Goal: Task Accomplishment & Management: Use online tool/utility

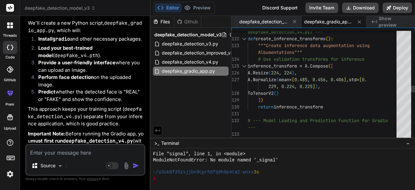
drag, startPoint x: 248, startPoint y: 34, endPoint x: 279, endPoint y: 59, distance: 39.4
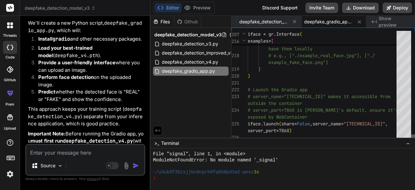
click at [412, 141] on div at bounding box center [413, 86] width 4 height 110
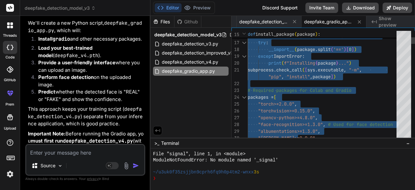
type textarea "#!/usr/bin/env python3 """ Deepfake Detection Gradio App - v4 Provides a web in…"
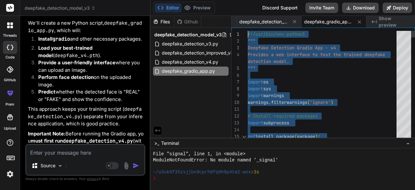
drag, startPoint x: 325, startPoint y: 131, endPoint x: 242, endPoint y: -13, distance: 166.3
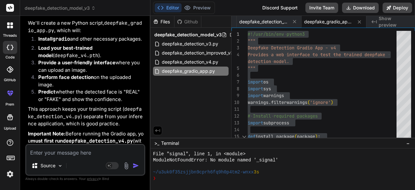
click at [50, 153] on textarea at bounding box center [85, 151] width 118 height 12
type textarea "i"
type textarea "x"
type textarea "i"
type textarea "x"
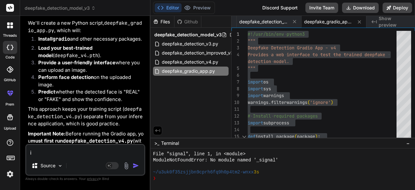
type textarea "i g"
type textarea "x"
type textarea "i go"
type textarea "x"
type textarea "i got"
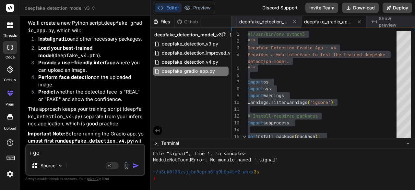
type textarea "x"
type textarea "i got"
type textarea "x"
type textarea "i got t"
type textarea "x"
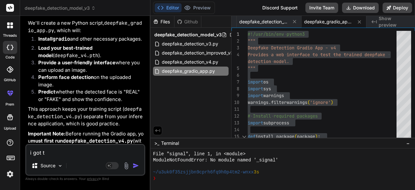
type textarea "i got th"
type textarea "x"
type textarea "i got thi"
type textarea "x"
type textarea "i got this"
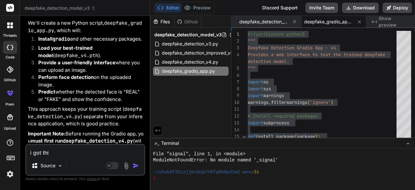
type textarea "x"
type textarea "i got this"
type textarea "x"
type textarea "i got this e"
type textarea "x"
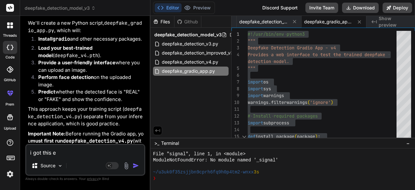
type textarea "i got this er"
type textarea "x"
type textarea "i got this err"
type textarea "x"
type textarea "i got this erro"
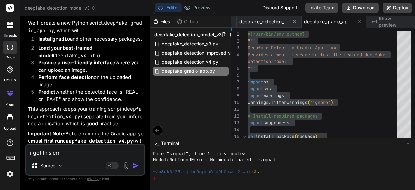
type textarea "x"
type textarea "i got this error"
type textarea "x"
type textarea "i got this error."
type textarea "x"
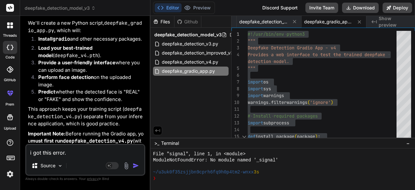
type textarea "i got this error."
type textarea "x"
paste textarea "Setting up environment for Gradio app... Installing torch>=2.0.0... Installing …"
type textarea "i got this error. Setting up environment for Gradio app... Installing torch>=2.…"
type textarea "x"
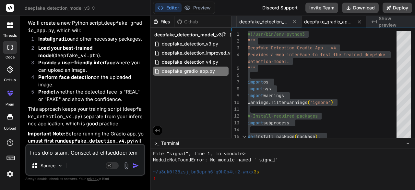
scroll to position [1089, 0]
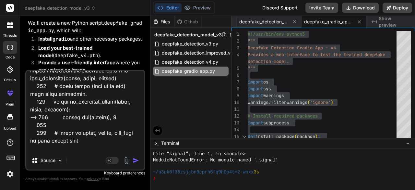
type textarea "i got this error. Setting up environment for Gradio app... Installing torch>=2.…"
type textarea "x"
type textarea "i got this error. Setting up environment for Gradio app... Installing torch>=2.…"
type textarea "x"
type textarea "i got this error. Setting up environment for Gradio app... Installing torch>=2.…"
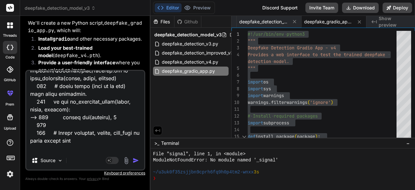
type textarea "x"
type textarea "i got this error. Setting up environment for Gradio app... Installing torch>=2.…"
type textarea "x"
type textarea "i got this error. Setting up environment for Gradio app... Installing torch>=2.…"
type textarea "x"
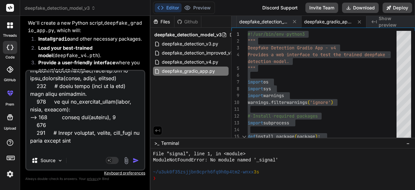
type textarea "i got this error. Setting up environment for Gradio app... Installing torch>=2.…"
type textarea "x"
type textarea "i got this error. Setting up environment for Gradio app... Installing torch>=2.…"
type textarea "x"
type textarea "i got this error. Setting up environment for Gradio app... Installing torch>=2.…"
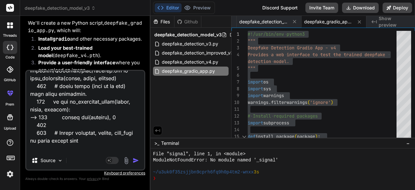
type textarea "x"
type textarea "i got this error. Setting up environment for Gradio app... Installing torch>=2.…"
type textarea "x"
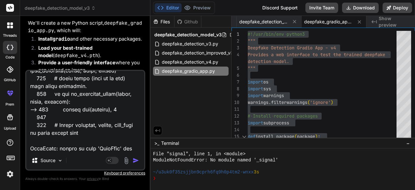
type textarea "i got this error. Setting up environment for Gradio app... Installing torch>=2.…"
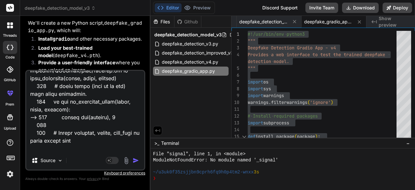
type textarea "x"
type textarea "i got this error. Setting up environment for Gradio app... Installing torch>=2.…"
type textarea "x"
type textarea "i got this error. Setting up environment for Gradio app... Installing torch>=2.…"
type textarea "x"
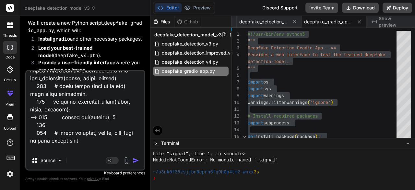
type textarea "i got this error. Setting up environment for Gradio app... Installing torch>=2.…"
type textarea "x"
type textarea "i got this error. Setting up environment for Gradio app... Installing torch>=2.…"
type textarea "x"
type textarea "i got this error. Setting up environment for Gradio app... Installing torch>=2.…"
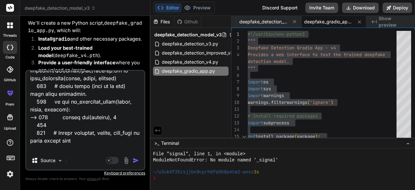
type textarea "x"
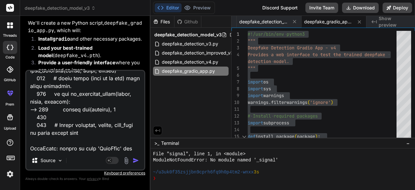
type textarea "i got this error. Setting up environment for Gradio app... Installing torch>=2.…"
type textarea "x"
type textarea "i got this error. Setting up environment for Gradio app... Installing torch>=2.…"
type textarea "x"
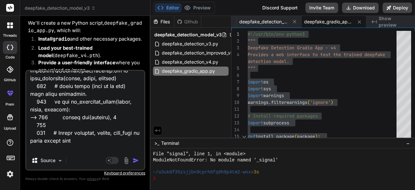
type textarea "i got this error. Setting up environment for Gradio app... Installing torch>=2.…"
type textarea "x"
type textarea "i got this error. Setting up environment for Gradio app... Installing torch>=2.…"
type textarea "x"
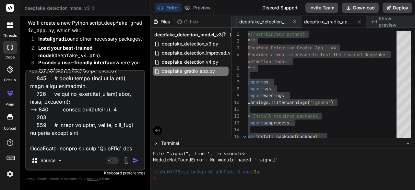
type textarea "i got this error. Setting up environment for Gradio app... Installing torch>=2.…"
type textarea "x"
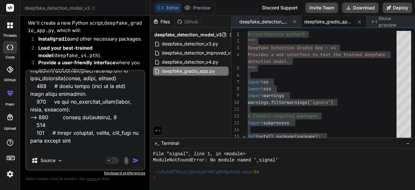
type textarea "i got this error. Setting up environment for Gradio app... Installing torch>=2.…"
type textarea "x"
type textarea "i got this error. Setting up environment for Gradio app... Installing torch>=2.…"
type textarea "x"
type textarea "i got this error. Setting up environment for Gradio app... Installing torch>=2.…"
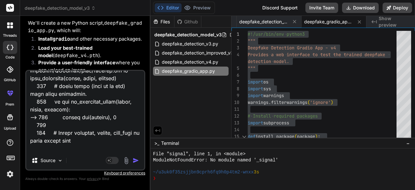
type textarea "x"
type textarea "i got this error. Setting up environment for Gradio app... Installing torch>=2.…"
type textarea "x"
type textarea "i got this error. Setting up environment for Gradio app... Installing torch>=2.…"
type textarea "x"
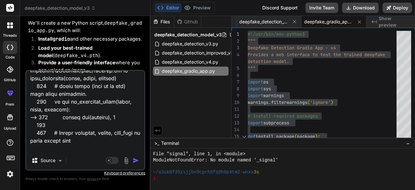
type textarea "i got this error. Setting up environment for Gradio app... Installing torch>=2.…"
type textarea "x"
type textarea "i got this error. Setting up environment for Gradio app... Installing torch>=2.…"
type textarea "x"
type textarea "i got this error. Setting up environment for Gradio app... Installing torch>=2.…"
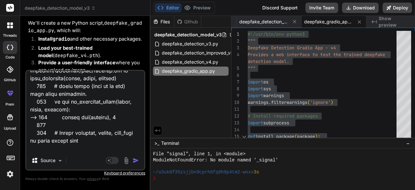
type textarea "x"
type textarea "i got this error. Setting up environment for Gradio app... Installing torch>=2.…"
type textarea "x"
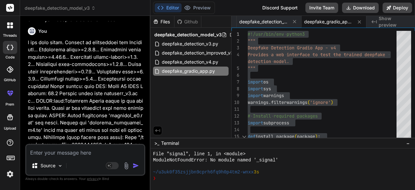
scroll to position [7705, 0]
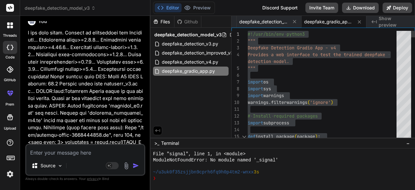
type textarea "#!/usr/bin/env python3 """ Deepfake Detection Gradio App - v4 Provides a web in…"
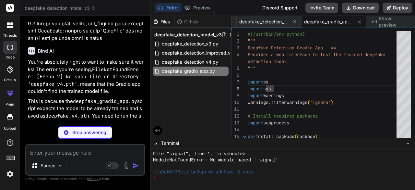
scroll to position [230, 0]
type textarea "x"
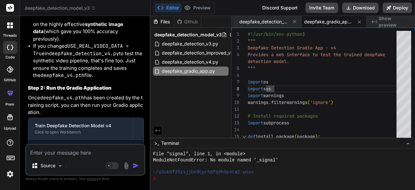
scroll to position [8512, 0]
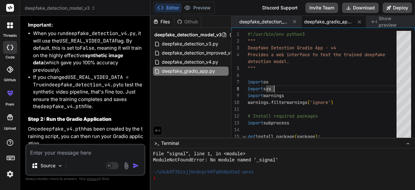
click at [47, 148] on textarea at bounding box center [85, 151] width 118 height 12
type textarea "o"
type textarea "x"
type textarea "ok"
type textarea "x"
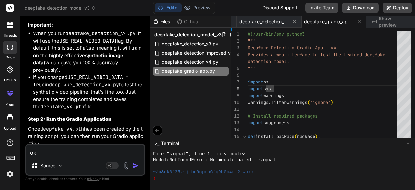
type textarea "ok"
type textarea "x"
type textarea "ok r"
type textarea "x"
type textarea "ok ri"
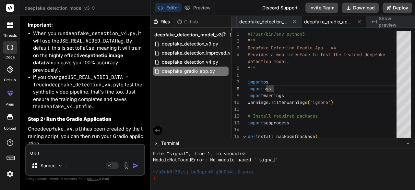
type textarea "x"
type textarea "ok rig"
type textarea "x"
type textarea "ok righ"
type textarea "x"
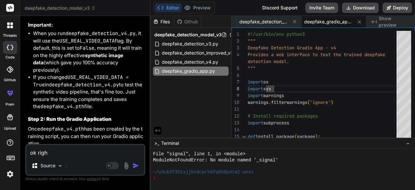
type textarea "ok right"
type textarea "x"
type textarea "ok right"
type textarea "x"
type textarea "ok right n"
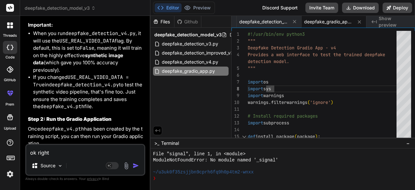
type textarea "x"
type textarea "ok right no"
type textarea "x"
type textarea "ok right now"
type textarea "x"
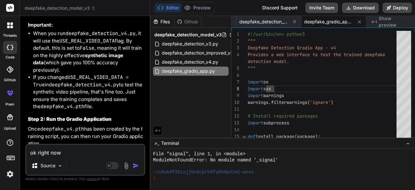
type textarea "ok right now"
type textarea "x"
type textarea "ok right now i"
type textarea "x"
type textarea "ok right now it"
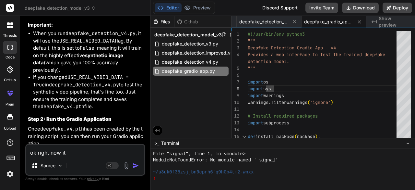
type textarea "x"
type textarea "ok right now it"
type textarea "x"
type textarea "ok right now it o"
type textarea "x"
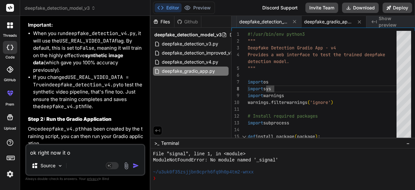
type textarea "ok right now it on"
type textarea "x"
type textarea "ok right now it onl"
type textarea "x"
type textarea "ok right now it only"
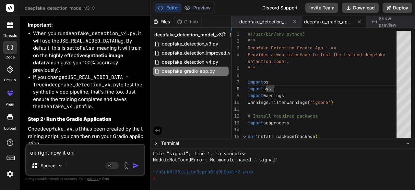
type textarea "x"
type textarea "ok right now it only"
type textarea "x"
type textarea "ok right now it only d"
type textarea "x"
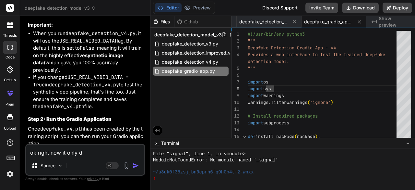
type textarea "ok right now it only de"
type textarea "x"
type textarea "ok right now it only det"
type textarea "x"
type textarea "ok right now it only dete"
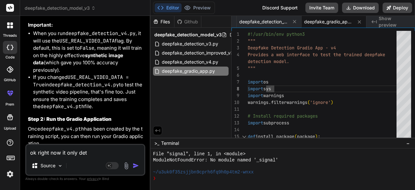
type textarea "x"
type textarea "ok right now it only detec"
type textarea "x"
type textarea "ok right now it only detect"
type textarea "x"
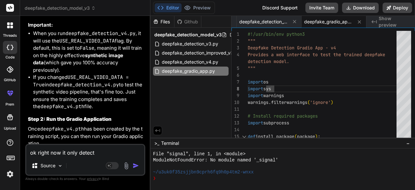
type textarea "ok right now it only detects"
type textarea "x"
type textarea "ok right now it only detects"
type textarea "x"
type textarea "ok right now it only detects f"
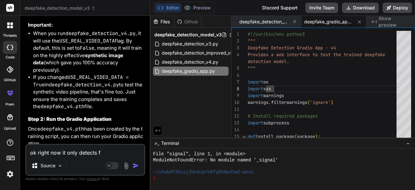
type textarea "x"
type textarea "ok right now it only detects fa"
type textarea "x"
type textarea "ok right now it only detects fac"
type textarea "x"
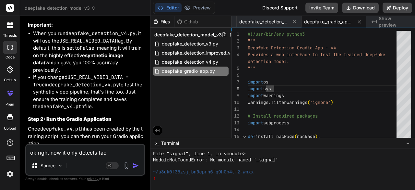
type textarea "ok right now it only detects face"
type textarea "x"
type textarea "ok right now it only detects faces"
type textarea "x"
type textarea "ok right now it only detects faces."
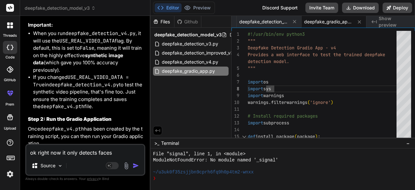
type textarea "x"
type textarea "ok right now it only detects faces."
type textarea "x"
type textarea "ok right now it only detects faces. c"
type textarea "x"
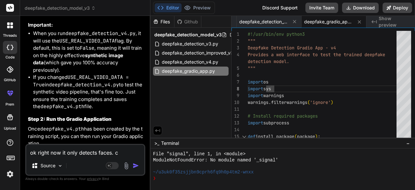
type textarea "ok right now it only detects faces. ca"
type textarea "x"
type textarea "ok right now it only detects faces. can"
type textarea "x"
type textarea "ok right now it only detects faces. can"
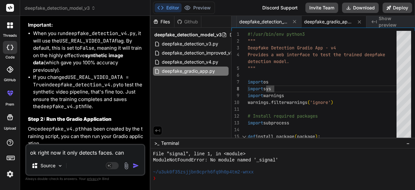
type textarea "x"
type textarea "ok right now it only detects faces. can y"
type textarea "x"
type textarea "ok right now it only detects faces. can yo"
type textarea "x"
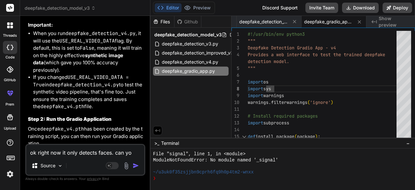
type textarea "ok right now it only detects faces. can you"
type textarea "x"
type textarea "ok right now it only detects faces. can you"
type textarea "x"
type textarea "ok right now it only detects faces. can you h"
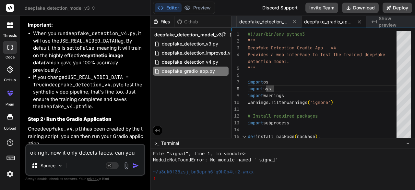
type textarea "x"
type textarea "ok right now it only detects faces. can you he"
type textarea "x"
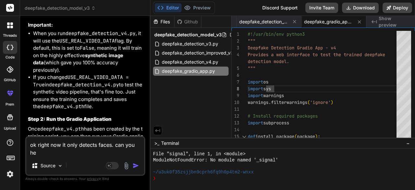
type textarea "ok right now it only detects faces. can you hel"
type textarea "x"
type textarea "ok right now it only detects faces. can you help"
type textarea "x"
type textarea "ok right now it only detects faces. can you help"
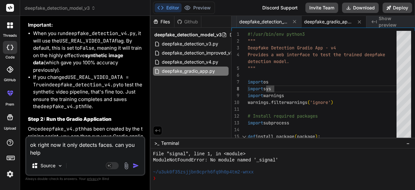
type textarea "x"
type textarea "ok right now it only detects faces. can you help m"
type textarea "x"
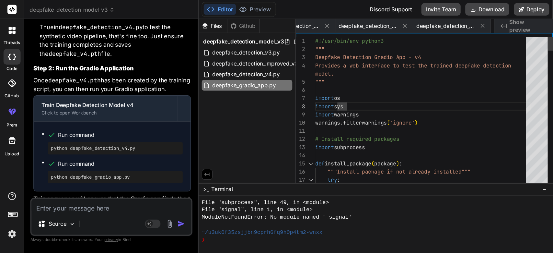
scroll to position [230, 0]
click at [134, 117] on div "Run command python deepfake_detection_v4.py Run command python deepfake_gradio_…" at bounding box center [93, 130] width 131 height 58
click at [132, 162] on p "This sequence will ensure that the Gradio app finds the trained model and can l…" at bounding box center [93, 173] width 131 height 22
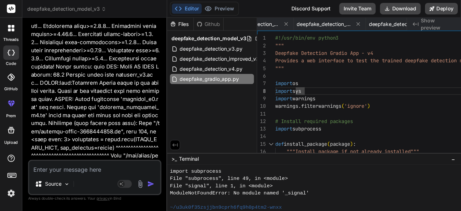
scroll to position [230, 0]
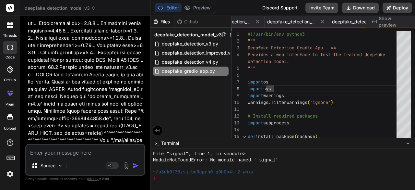
click at [408, 144] on span "−" at bounding box center [408, 143] width 4 height 6
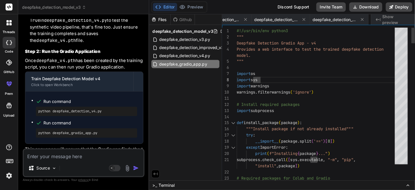
scroll to position [0, 0]
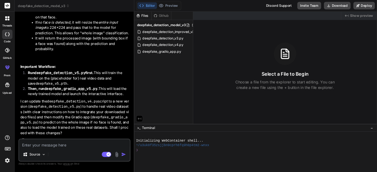
scroll to position [3652, 0]
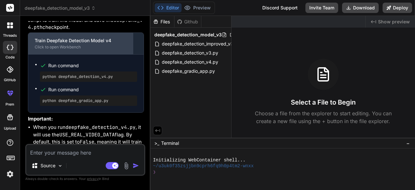
drag, startPoint x: 108, startPoint y: 59, endPoint x: 108, endPoint y: 52, distance: 7.5
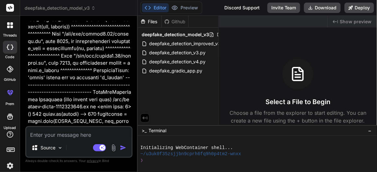
type textarea "x"
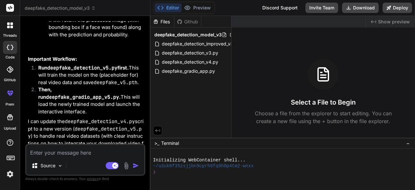
scroll to position [4513, 0]
click at [130, 79] on li "Run deepfake_detection_v5.py first. This will train the model on the (placehold…" at bounding box center [88, 75] width 111 height 22
click at [202, 72] on span "deepfake_gradio_app.py" at bounding box center [188, 71] width 54 height 8
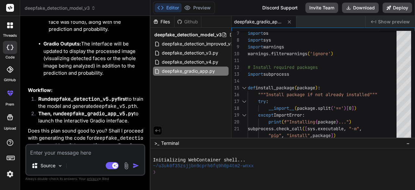
scroll to position [5347, 0]
click at [72, 153] on textarea at bounding box center [85, 151] width 118 height 12
type textarea "x"
type textarea "y"
type textarea "x"
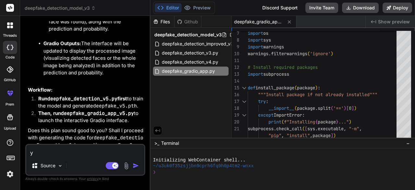
type textarea "ye"
type textarea "x"
type textarea "yes"
type textarea "x"
type textarea "yes l"
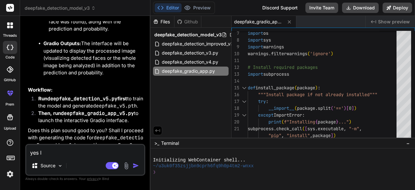
type textarea "x"
type textarea "yes le"
type textarea "x"
type textarea "yes let"
type textarea "x"
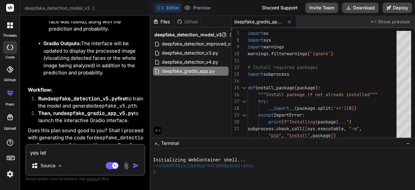
type textarea "yes lets"
type textarea "x"
type textarea "yes lets"
type textarea "x"
type textarea "yes lets g"
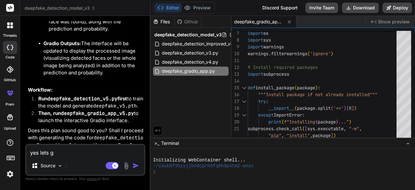
type textarea "x"
type textarea "yes lets go"
type textarea "x"
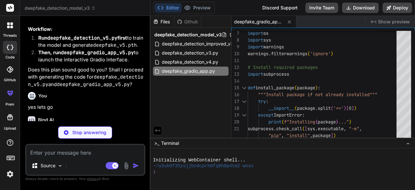
scroll to position [5414, 0]
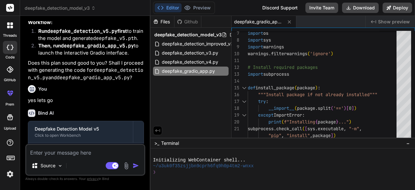
type textarea "x"
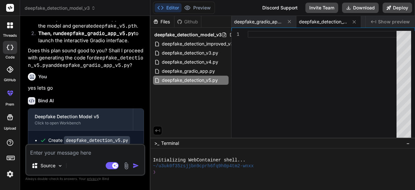
scroll to position [5450, 0]
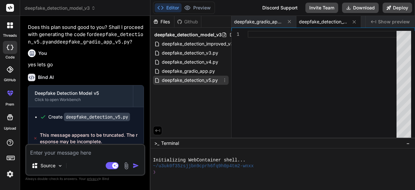
click at [181, 79] on span "deepfake_detection_v5.py" at bounding box center [189, 80] width 57 height 8
click at [302, 23] on span "deepfake_detection_v5.py" at bounding box center [323, 21] width 49 height 6
click at [322, 18] on div "deepfake_detection_v5.py" at bounding box center [328, 22] width 65 height 12
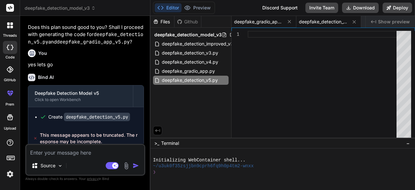
click at [264, 22] on span "deepfake_gradio_app.py" at bounding box center [258, 21] width 49 height 6
type textarea "# Launch the Gradio app # server_name="[TECHNICAL_ID]" makes it accessible from…"
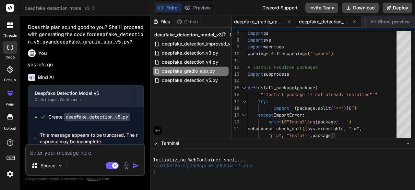
click at [304, 19] on span "deepfake_detection_v5.py" at bounding box center [323, 21] width 49 height 6
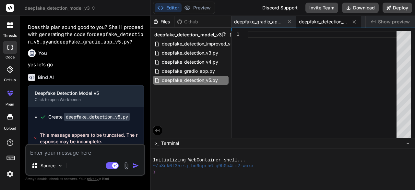
scroll to position [0, 0]
click at [266, 32] on div at bounding box center [324, 86] width 153 height 110
type textarea "j"
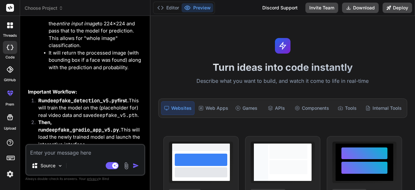
scroll to position [4481, 0]
type textarea "x"
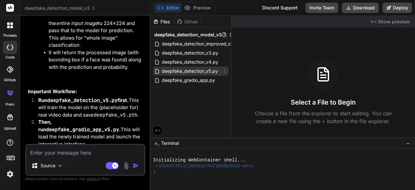
click at [174, 70] on span "deepfake_detection_v5.py" at bounding box center [189, 71] width 57 height 8
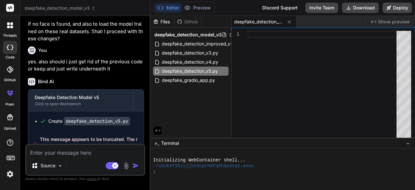
scroll to position [4661, 0]
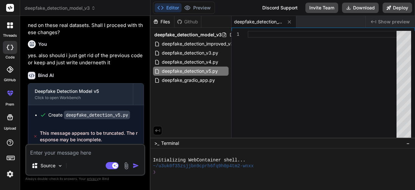
click at [86, 148] on textarea at bounding box center [85, 151] width 118 height 12
type textarea "r"
type textarea "x"
type textarea "re"
type textarea "x"
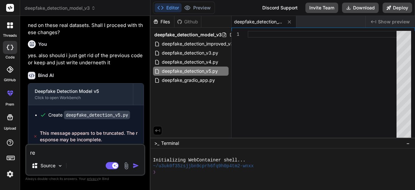
type textarea "rec"
type textarea "x"
type textarea "recr"
type textarea "x"
type textarea "recre"
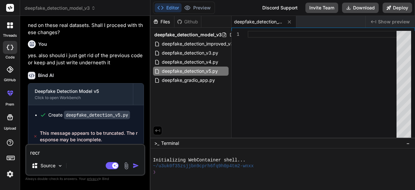
type textarea "x"
type textarea "recrea"
type textarea "x"
type textarea "recreat"
type textarea "x"
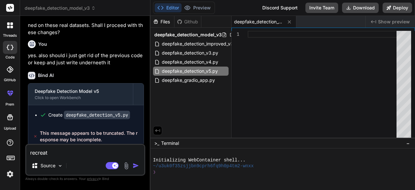
type textarea "recreate"
type textarea "x"
type textarea "recreate"
type textarea "x"
type textarea "recreate i"
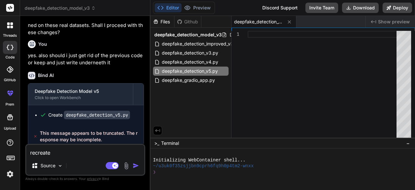
type textarea "x"
type textarea "recreate it"
type textarea "x"
type textarea "recreate it"
type textarea "x"
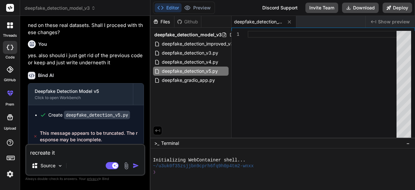
type textarea "recreate it t"
type textarea "x"
type textarea "recreate it th"
type textarea "x"
type textarea "recreate it the"
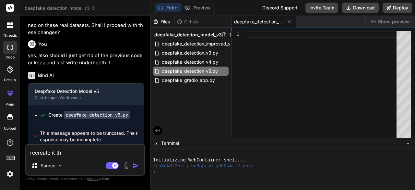
type textarea "x"
type textarea "recreate it ther"
type textarea "x"
type textarea "recreate it there"
type textarea "x"
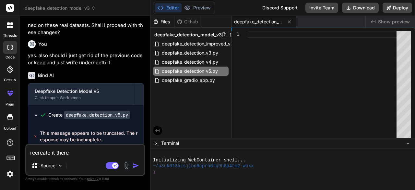
type textarea "recreate it there"
type textarea "x"
type textarea "recreate it there w"
type textarea "x"
type textarea "recreate it there wa"
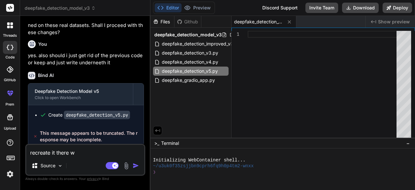
type textarea "x"
type textarea "recreate it there was"
type textarea "x"
type textarea "recreate it there was"
type textarea "x"
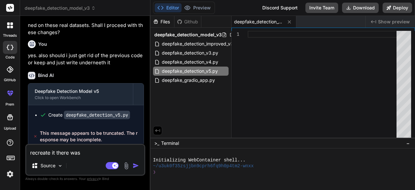
type textarea "recreate it there was a"
type textarea "x"
type textarea "recreate it there was an"
type textarea "x"
type textarea "recreate it there was an"
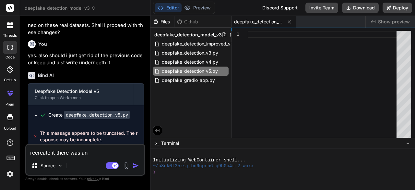
type textarea "x"
type textarea "recreate it there was an e"
type textarea "x"
type textarea "recreate it there was an er"
type textarea "x"
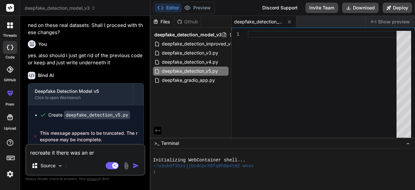
type textarea "recreate it there was an err"
type textarea "x"
type textarea "recreate it there was an erro"
type textarea "x"
type textarea "recreate it there was an error"
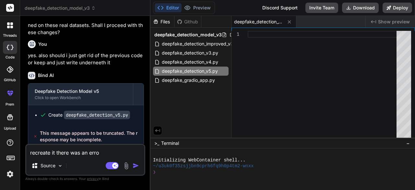
type textarea "x"
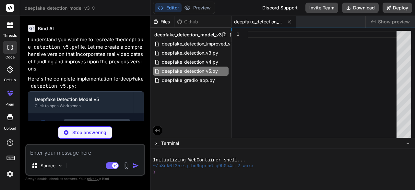
scroll to position [4818, 0]
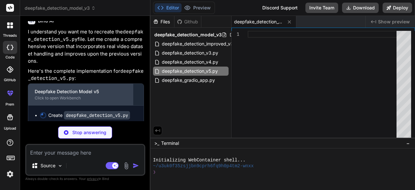
click at [63, 95] on div "Click to open Workbench" at bounding box center [81, 97] width 92 height 5
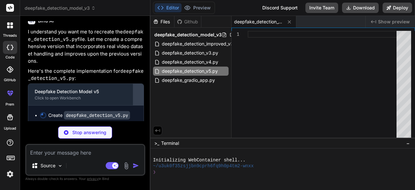
click at [139, 89] on div at bounding box center [138, 94] width 10 height 10
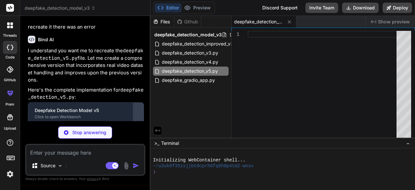
scroll to position [4799, 0]
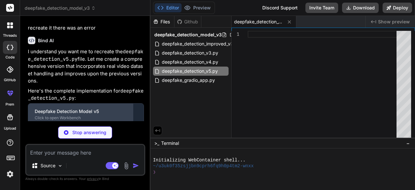
click at [59, 111] on div "Deepfake Detection Model v5" at bounding box center [81, 111] width 92 height 6
click at [73, 111] on div "Deepfake Detection Model v5" at bounding box center [81, 111] width 92 height 6
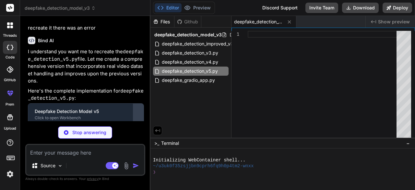
click at [141, 109] on div at bounding box center [138, 114] width 10 height 10
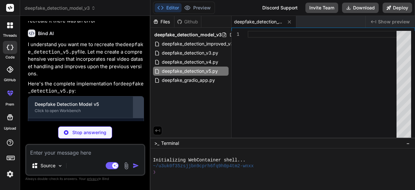
scroll to position [4818, 0]
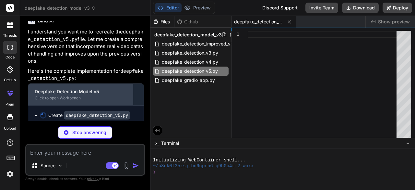
click at [110, 88] on div "Deepfake Detection Model v5" at bounding box center [81, 91] width 92 height 6
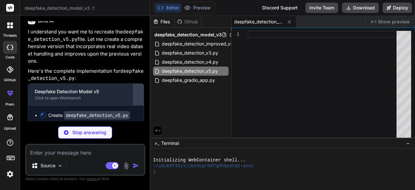
click at [137, 89] on div at bounding box center [138, 94] width 10 height 10
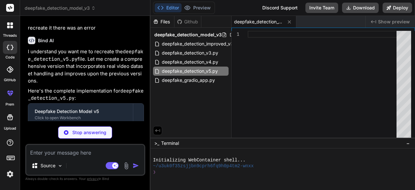
scroll to position [4776, 0]
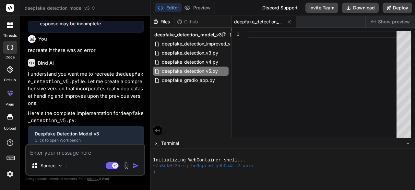
type textarea "x"
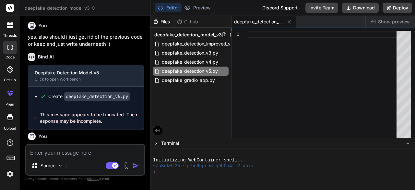
scroll to position [4800, 0]
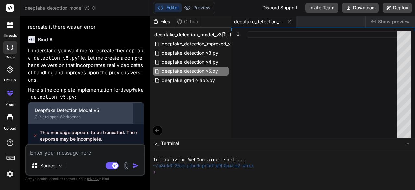
click at [67, 110] on div "Deepfake Detection Model v5" at bounding box center [81, 110] width 92 height 6
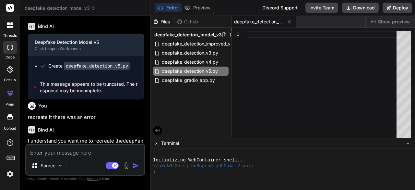
scroll to position [4702, 0]
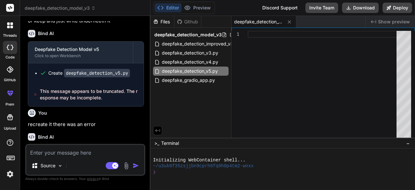
click at [95, 69] on code "deepfake_detection_v5.py" at bounding box center [97, 73] width 66 height 8
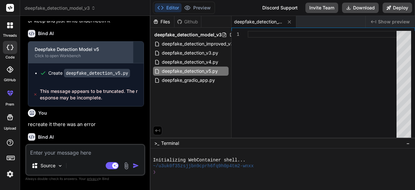
click at [78, 53] on div "Click to open Workbench" at bounding box center [81, 55] width 92 height 5
click at [84, 53] on div "Click to open Workbench" at bounding box center [81, 55] width 92 height 5
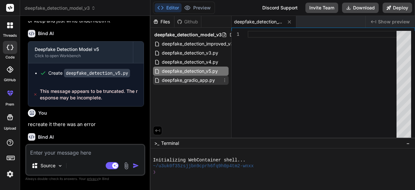
click at [195, 76] on div "deepfake_gradio_app.py" at bounding box center [191, 80] width 76 height 9
type textarea "# Launch the Gradio app # server_name="[TECHNICAL_ID]" makes it accessible from…"
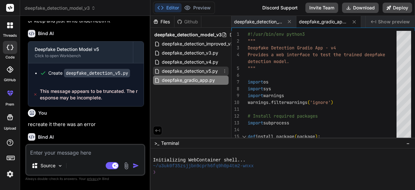
click at [226, 70] on icon at bounding box center [224, 70] width 5 height 5
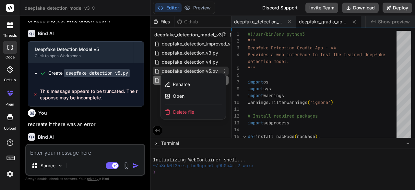
click at [189, 108] on div "Delete file" at bounding box center [193, 112] width 65 height 14
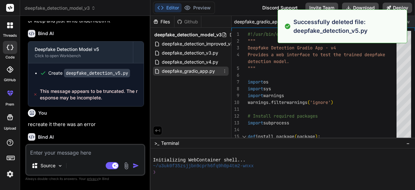
click at [208, 68] on span "deepfake_gradio_app.py" at bounding box center [188, 71] width 54 height 8
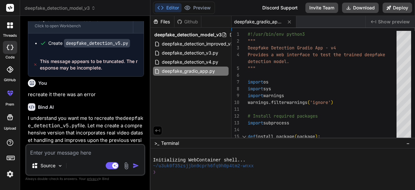
scroll to position [4800, 0]
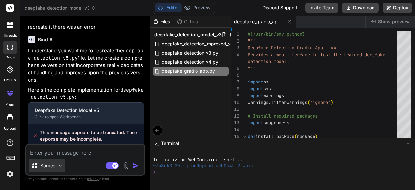
click at [52, 160] on div "Source" at bounding box center [47, 165] width 37 height 13
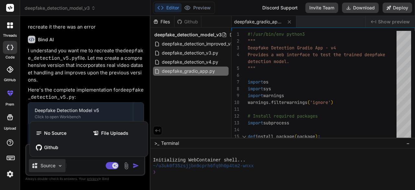
click at [102, 104] on div at bounding box center [207, 95] width 415 height 190
type textarea "x"
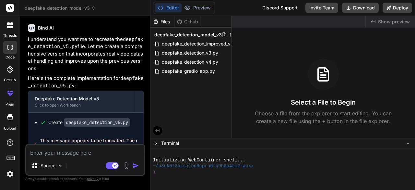
scroll to position [2406, 0]
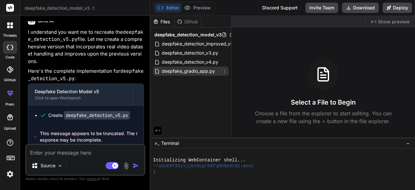
click at [179, 71] on span "deepfake_gradio_app.py" at bounding box center [188, 71] width 54 height 8
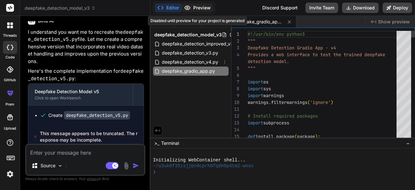
type textarea "x"
click at [200, 3] on div "Editor Preview Disabled until preview for your project is generated" at bounding box center [184, 8] width 62 height 12
click at [401, 22] on span "Show preview" at bounding box center [394, 21] width 32 height 6
click at [10, 27] on icon at bounding box center [10, 25] width 6 height 6
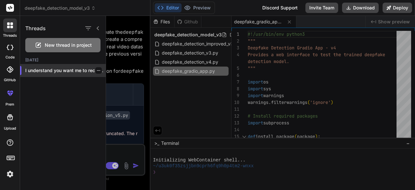
click at [98, 68] on div at bounding box center [98, 70] width 6 height 6
click at [95, 71] on div at bounding box center [98, 70] width 6 height 6
click at [97, 70] on icon "button" at bounding box center [99, 70] width 4 height 4
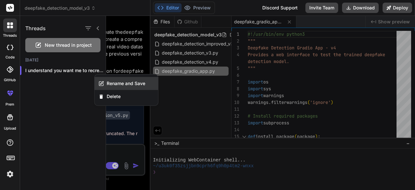
click at [111, 78] on div "Rename and Save" at bounding box center [127, 83] width 64 height 13
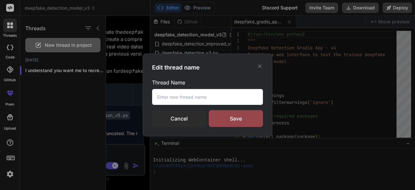
drag, startPoint x: 189, startPoint y: 97, endPoint x: 189, endPoint y: 102, distance: 4.5
click at [189, 101] on input "text" at bounding box center [207, 97] width 111 height 16
click at [187, 98] on input "text" at bounding box center [207, 97] width 111 height 16
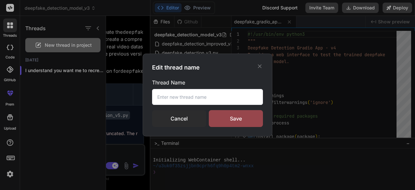
type input "d"
type input "btys"
click at [246, 117] on div "Save" at bounding box center [236, 118] width 54 height 17
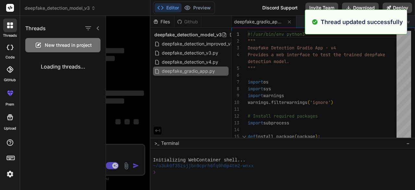
scroll to position [0, 0]
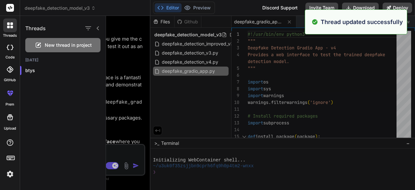
click at [145, 73] on div at bounding box center [260, 103] width 309 height 174
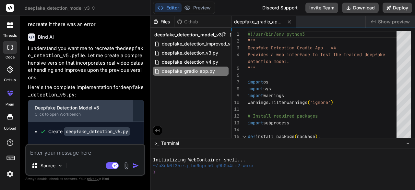
scroll to position [2406, 0]
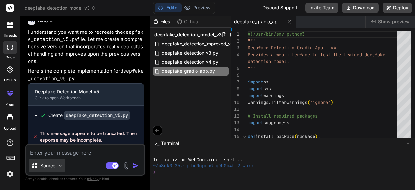
click at [64, 160] on div "Source" at bounding box center [47, 165] width 37 height 13
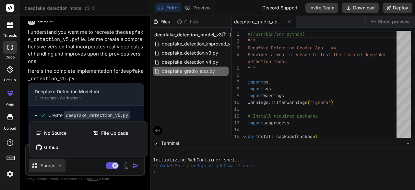
click at [64, 160] on div at bounding box center [207, 95] width 415 height 190
type textarea "x"
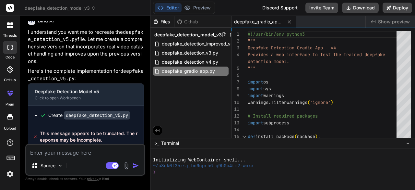
click at [64, 150] on textarea at bounding box center [85, 151] width 118 height 12
type textarea "h"
type textarea "x"
type textarea "ho"
type textarea "x"
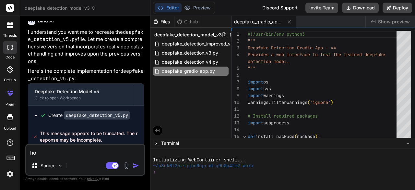
type textarea "how"
type textarea "x"
type textarea "how"
type textarea "x"
type textarea "how c"
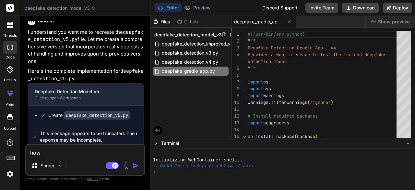
type textarea "x"
type textarea "how co"
type textarea "x"
type textarea "how com"
type textarea "x"
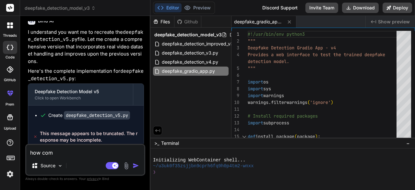
type textarea "how come"
type textarea "x"
type textarea "how come"
type textarea "x"
type textarea "how come i"
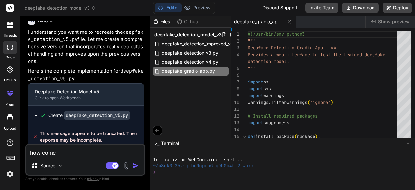
type textarea "x"
type textarea "how come it"
type textarea "x"
type textarea "how come it"
type textarea "x"
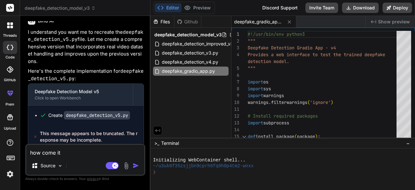
type textarea "how come it s"
type textarea "x"
type textarea "how come it sa"
type textarea "x"
type textarea "how come it say"
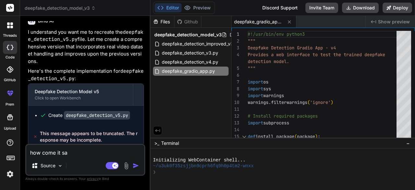
type textarea "x"
type textarea "how come it says"
type textarea "x"
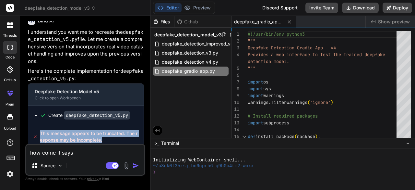
drag, startPoint x: 102, startPoint y: 135, endPoint x: 41, endPoint y: 127, distance: 61.4
click at [41, 130] on span "This message appears to be truncated. The response may be incomplete." at bounding box center [89, 136] width 99 height 13
copy span "This message appears to be truncated. The response may be incomplete."
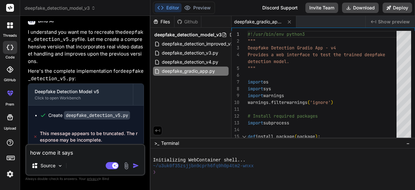
click at [93, 156] on textarea "how come it says" at bounding box center [85, 151] width 118 height 12
type textarea "how come it says"
type textarea "x"
paste textarea "This message appears to be truncated. The response may be incomplete."
type textarea "how come it says This message appears to be truncated. The response may be inco…"
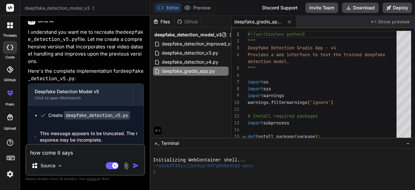
type textarea "x"
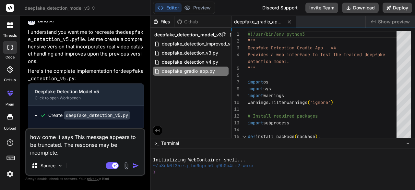
type textarea "how come it says This message appears to be truncated. The response may be inco…"
click at [140, 161] on div "Source" at bounding box center [85, 167] width 118 height 16
click at [138, 162] on img "button" at bounding box center [136, 165] width 6 height 6
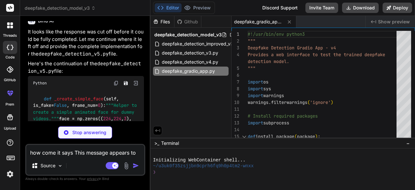
scroll to position [2578, 0]
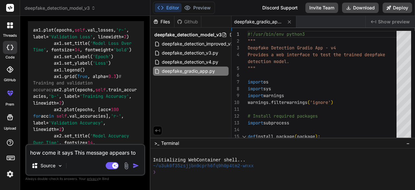
type textarea "x"
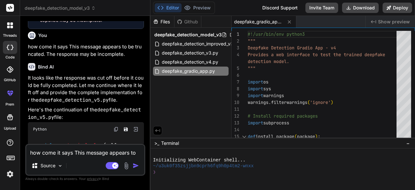
scroll to position [2527, 0]
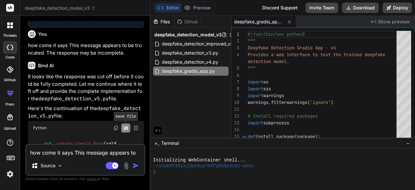
click at [125, 126] on icon "Save file" at bounding box center [126, 128] width 4 height 4
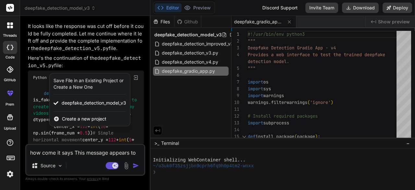
scroll to position [2592, 0]
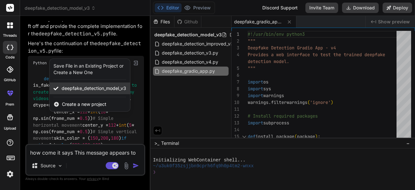
click at [103, 85] on span "deepfake_detection_model_v3" at bounding box center [94, 88] width 64 height 6
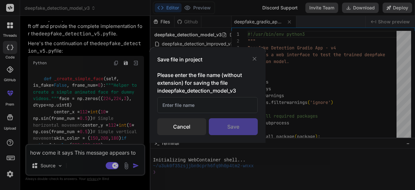
click at [199, 111] on input "text" at bounding box center [207, 105] width 100 height 16
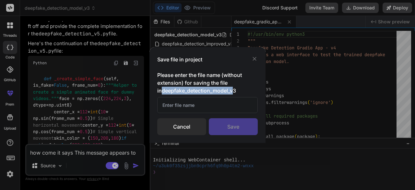
drag, startPoint x: 158, startPoint y: 88, endPoint x: 228, endPoint y: 88, distance: 69.4
click at [228, 88] on h3 "Please enter the file name (without extension) for saving the file in deepfake_…" at bounding box center [207, 82] width 100 height 23
copy h3 "deepfake_detection_model_v"
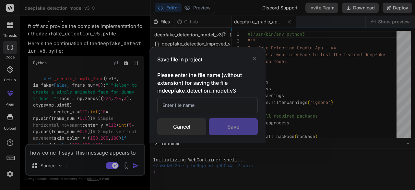
click at [215, 105] on input "text" at bounding box center [207, 105] width 100 height 16
paste input "deepfake_detection_model_v"
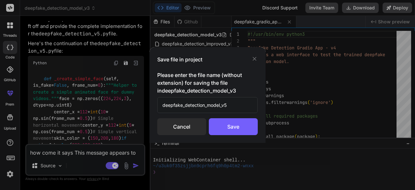
type input "deepfake_detection_model_v5"
click at [227, 125] on div "Save" at bounding box center [233, 126] width 49 height 17
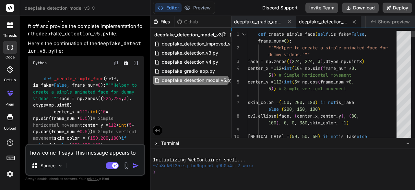
scroll to position [0, 0]
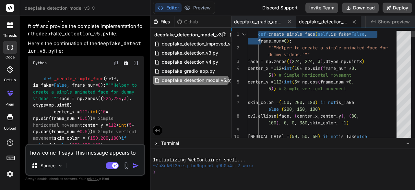
drag, startPoint x: 259, startPoint y: 34, endPoint x: 262, endPoint y: 36, distance: 3.7
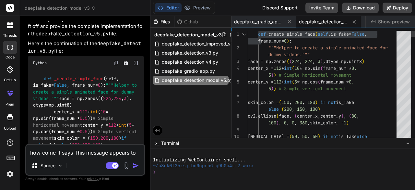
drag, startPoint x: 308, startPoint y: 43, endPoint x: 304, endPoint y: 45, distance: 4.1
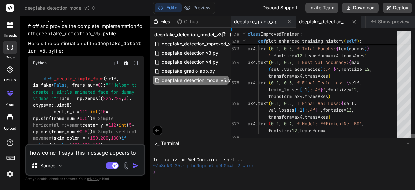
click at [414, 141] on div at bounding box center [413, 137] width 4 height 6
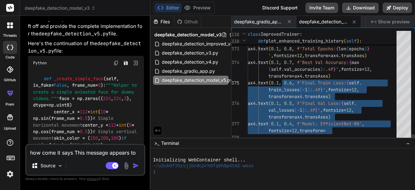
drag, startPoint x: 350, startPoint y: 132, endPoint x: 282, endPoint y: 77, distance: 87.3
type textarea "', fontsize=12, transform=ax4.transAxes) ax4.text(0.1, 0.7, f'Best Val Accuracy…"
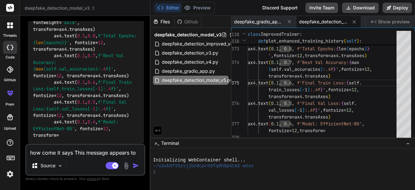
scroll to position [6545, 0]
click at [86, 149] on textarea "how come it says This message appears to be truncated. The response may be inco…" at bounding box center [85, 151] width 118 height 12
type textarea "i"
type textarea "x"
type textarea "is"
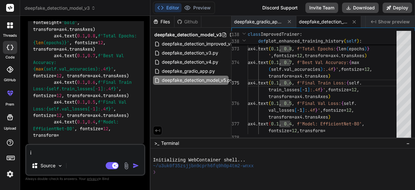
type textarea "x"
type textarea "is"
type textarea "x"
type textarea "is t"
type textarea "x"
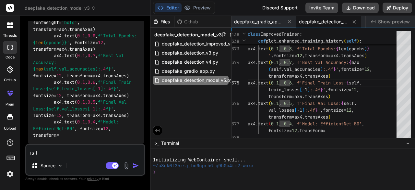
type textarea "is th"
type textarea "x"
type textarea "is thi"
type textarea "x"
type textarea "is this"
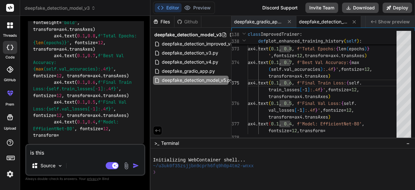
type textarea "x"
type textarea "is this"
type textarea "x"
type textarea "is this i"
type textarea "x"
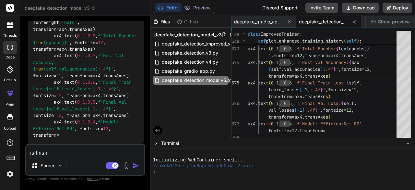
type textarea "is this it"
type textarea "x"
type textarea "is this it"
type textarea "x"
type textarea "is this it a"
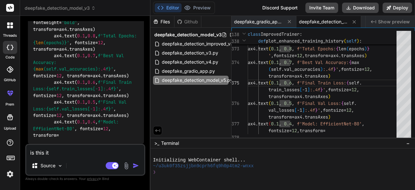
type textarea "x"
type textarea "is this it al"
type textarea "x"
type textarea "is this it all"
type textarea "x"
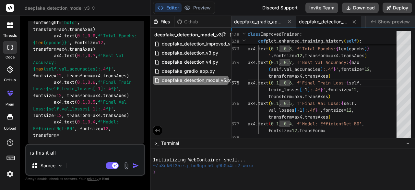
type textarea "is this it all,"
type textarea "x"
type textarea "is this it all,"
type textarea "x"
type textarea "is this it all, 3"
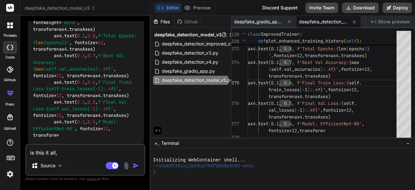
type textarea "x"
type textarea "is this it all, 30"
type textarea "x"
type textarea "is this it all, 300"
type textarea "x"
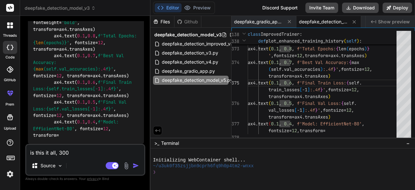
type textarea "is this it all, 300"
type textarea "x"
type textarea "is this it all, 300 l"
type textarea "x"
type textarea "is this it all, 300 li"
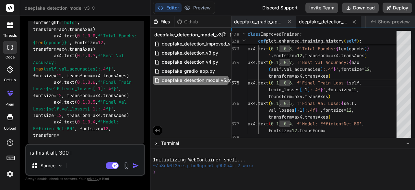
type textarea "x"
type textarea "is this it all, 300 lin"
type textarea "x"
type textarea "is this it all, 300 line"
type textarea "x"
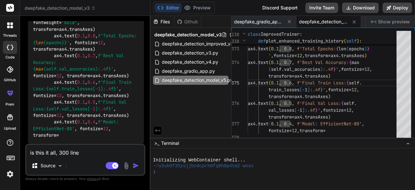
type textarea "is this it all, 300 lines"
type textarea "x"
type textarea "is this it all, 300 lines?"
type textarea "x"
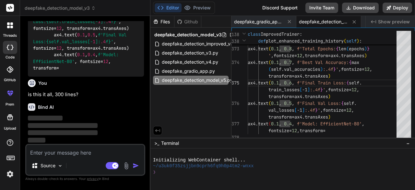
scroll to position [6612, 0]
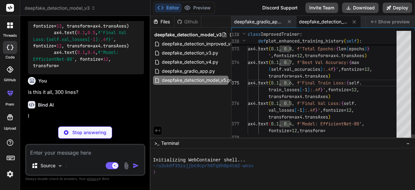
type textarea "x"
type textarea "ax4.text(0.1, 0.4, f'Model: EfficientNet-B0', fontsize=12, transform="
type textarea "x"
type textarea "', fontsize=12, transform=ax4.transAxes) ax4.text(0.1, 0.7, f'Best Val Accuracy…"
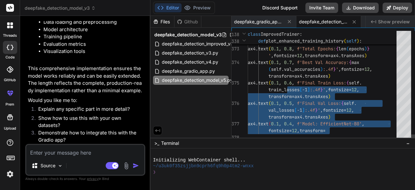
drag, startPoint x: 335, startPoint y: 130, endPoint x: 286, endPoint y: 87, distance: 65.4
type textarea "x"
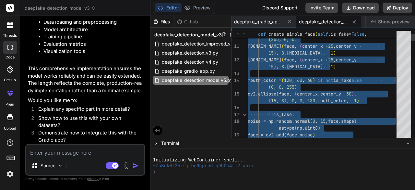
type textarea "def _create_simple_face(self, is_fake=False, frame_num=0): """Helper to create …"
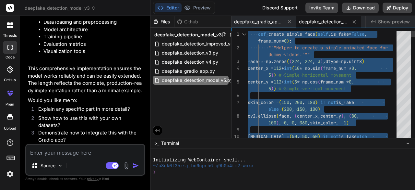
drag, startPoint x: 334, startPoint y: 129, endPoint x: 259, endPoint y: 11, distance: 140.1
click at [82, 155] on textarea at bounding box center [85, 151] width 118 height 12
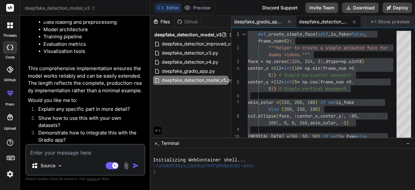
paste textarea "File "/tmp/ipython-input-309127807.py", line 27 """ ^ IndentationError: expecte…"
type textarea "File "/tmp/ipython-input-309127807.py", line 27 """ ^ IndentationError: expecte…"
type textarea "x"
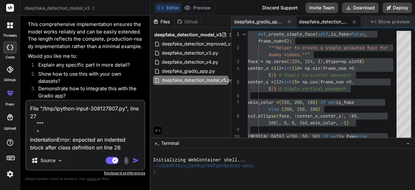
type textarea "File "/tmp/ipython-input-309127807.py", line 27 """ ^ IndentationError: expecte…"
type textarea "x"
type textarea "File "/tmp/ipython-input-309127807.py", line 27 """ ^ IndentationError: expecte…"
type textarea "x"
type textarea "File "/tmp/ipython-input-309127807.py", line 27 """ ^ IndentationError: expecte…"
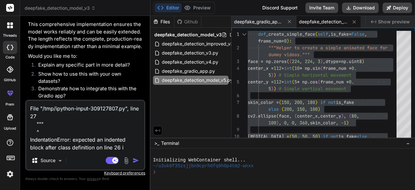
type textarea "x"
type textarea "File "/tmp/ipython-input-309127807.py", line 27 """ ^ IndentationError: expecte…"
type textarea "x"
type textarea "File "/tmp/ipython-input-309127807.py", line 27 """ ^ IndentationError: expecte…"
type textarea "x"
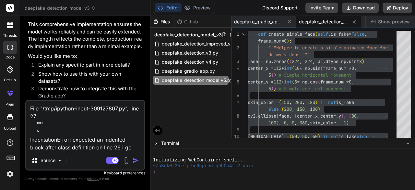
type textarea "File "/tmp/ipython-input-309127807.py", line 27 """ ^ IndentationError: expecte…"
type textarea "x"
type textarea "File "/tmp/ipython-input-309127807.py", line 27 """ ^ IndentationError: expecte…"
type textarea "x"
type textarea "File "/tmp/ipython-input-309127807.py", line 27 """ ^ IndentationError: expecte…"
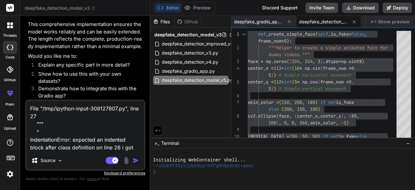
type textarea "x"
type textarea "File "/tmp/ipython-input-309127807.py", line 27 """ ^ IndentationError: expecte…"
type textarea "x"
type textarea "File "/tmp/ipython-input-309127807.py", line 27 """ ^ IndentationError: expecte…"
type textarea "x"
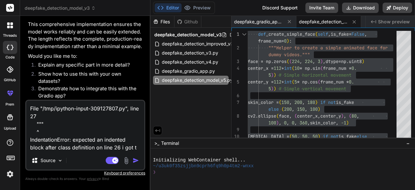
type textarea "File "/tmp/ipython-input-309127807.py", line 27 """ ^ IndentationError: expecte…"
type textarea "x"
type textarea "File "/tmp/ipython-input-309127807.py", line 27 """ ^ IndentationError: expecte…"
type textarea "x"
type textarea "File "/tmp/ipython-input-309127807.py", line 27 """ ^ IndentationError: expecte…"
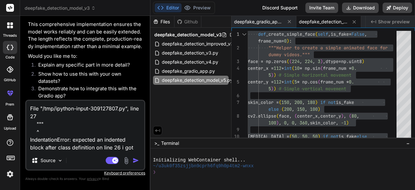
type textarea "x"
type textarea "File "/tmp/ipython-input-309127807.py", line 27 """ ^ IndentationError: expecte…"
type textarea "x"
type textarea "File "/tmp/ipython-input-309127807.py", line 27 """ ^ IndentationError: expecte…"
type textarea "x"
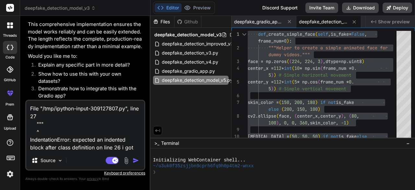
type textarea "File "/tmp/ipython-input-309127807.py", line 27 """ ^ IndentationError: expecte…"
type textarea "x"
type textarea "File "/tmp/ipython-input-309127807.py", line 27 """ ^ IndentationError: expecte…"
type textarea "x"
type textarea "File "/tmp/ipython-input-309127807.py", line 27 """ ^ IndentationError: expecte…"
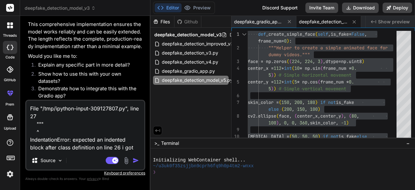
type textarea "x"
type textarea "File "/tmp/ipython-input-309127807.py", line 27 """ ^ IndentationError: expecte…"
type textarea "x"
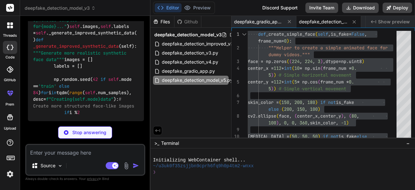
scroll to position [6965, 0]
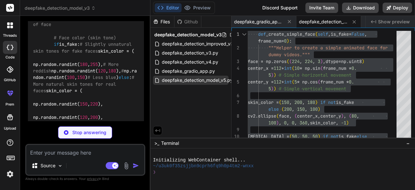
click at [226, 80] on span "deepfake_detection_model_v5.py" at bounding box center [197, 80] width 72 height 8
drag, startPoint x: 226, startPoint y: 80, endPoint x: 208, endPoint y: 81, distance: 18.2
click at [208, 81] on span "deepfake_detection_model_v5.py" at bounding box center [197, 80] width 72 height 8
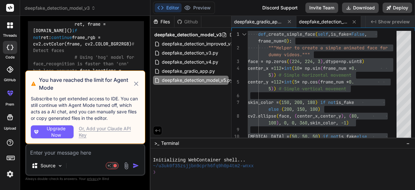
scroll to position [8067, 0]
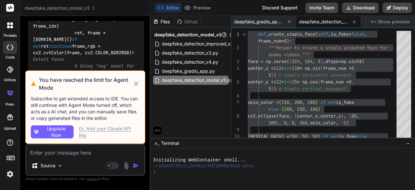
click at [137, 83] on icon at bounding box center [136, 83] width 4 height 4
type textarea "x"
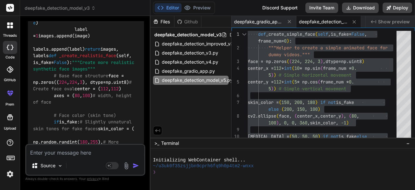
scroll to position [6900, 0]
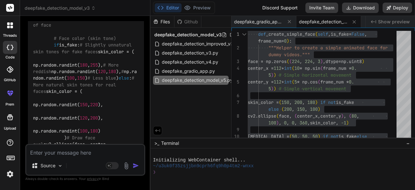
scroll to position [6965, 0]
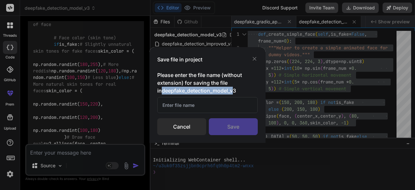
drag, startPoint x: 228, startPoint y: 90, endPoint x: 151, endPoint y: 89, distance: 76.5
click at [151, 89] on div "Save file in project Please enter the file name (without extension) for saving …" at bounding box center [207, 95] width 116 height 96
copy h3 "deepfake_detection_model_v"
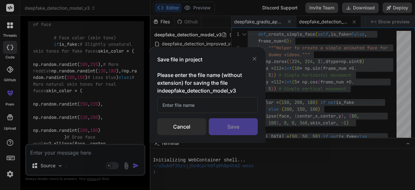
click at [183, 114] on div "Please enter the file name (without extension) for saving the file in deepfake_…" at bounding box center [207, 103] width 100 height 64
click at [183, 111] on input "text" at bounding box center [207, 105] width 100 height 16
paste input "deepfake_detection_model_v"
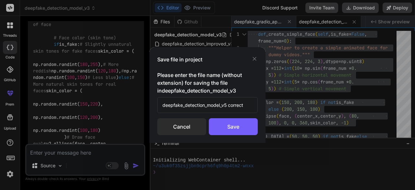
type input "deepfake_detection_model_v5 correct"
click at [228, 132] on div "Save" at bounding box center [233, 126] width 49 height 17
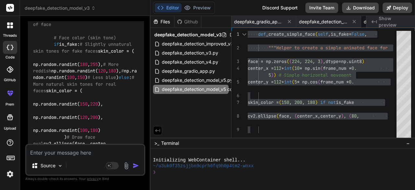
scroll to position [0, 60]
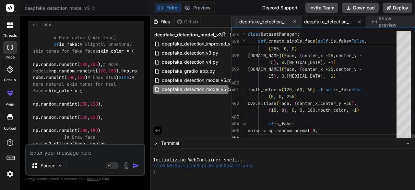
click at [396, 141] on div at bounding box center [403, 137] width 15 height 7
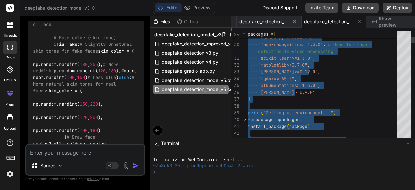
type textarea "#!/usr/bin/env python3 """ Deepfake Detection Model v5 - Enhanced Real Video Da…"
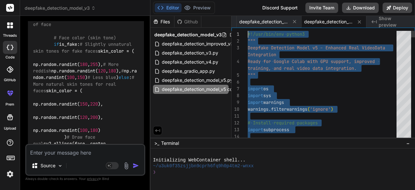
drag, startPoint x: 375, startPoint y: 130, endPoint x: 246, endPoint y: 1, distance: 182.0
click at [81, 157] on div "Source Agent Mode. When this toggle is activated, AI automatically makes decisi…" at bounding box center [85, 160] width 120 height 32
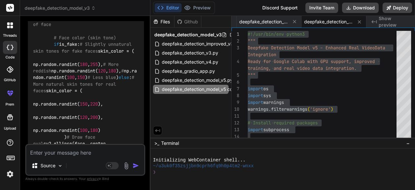
click at [83, 152] on textarea at bounding box center [85, 151] width 118 height 12
paste textarea "File "/tmp/ipython-input-1442952121.py", line 405 noise = np.random.normal(0, ^…"
type textarea "File "/tmp/ipython-input-1442952121.py", line 405 noise = np.random.normal(0, ^…"
type textarea "x"
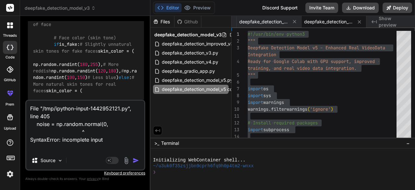
type textarea "File "/tmp/ipython-input-1442952121.py", line 405 noise = np.random.normal(0, ^…"
click at [135, 158] on img "button" at bounding box center [136, 160] width 6 height 6
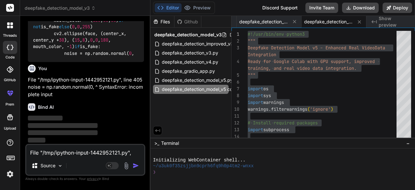
scroll to position [11314, 0]
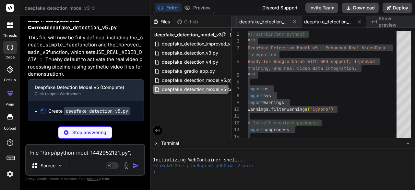
type textarea "x"
type textarea "improved_main_v5()"
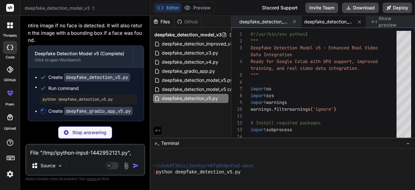
scroll to position [73, 0]
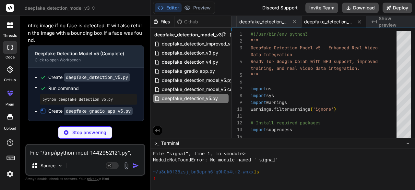
type textarea "x"
type textarea "# Launch the Gradio app # server_name="[TECHNICAL_ID]" makes it accessible from…"
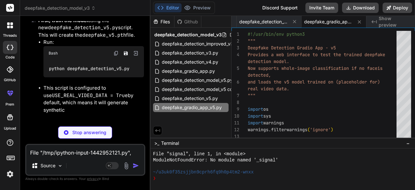
scroll to position [151, 0]
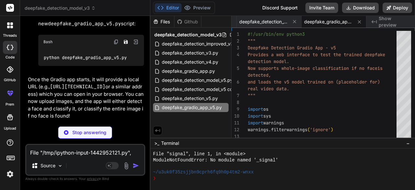
type textarea "x"
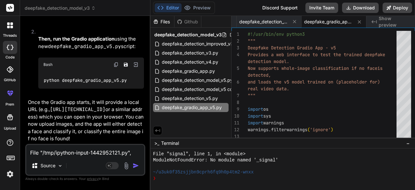
scroll to position [11800, 0]
click at [185, 97] on span "deepfake_detection_v5.py" at bounding box center [189, 98] width 57 height 8
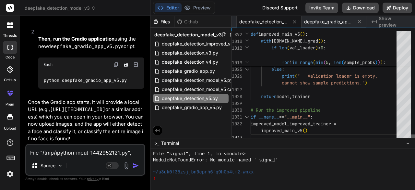
click at [413, 141] on div at bounding box center [413, 137] width 4 height 6
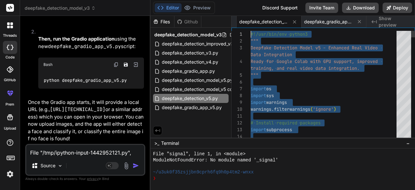
drag, startPoint x: 347, startPoint y: 128, endPoint x: 226, endPoint y: -28, distance: 198.2
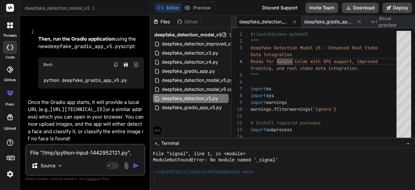
scroll to position [11410, 0]
click at [179, 110] on span "deepfake_gradio_app_v5.py" at bounding box center [191, 107] width 61 height 8
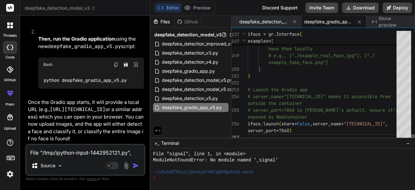
click at [414, 141] on div at bounding box center [413, 137] width 4 height 6
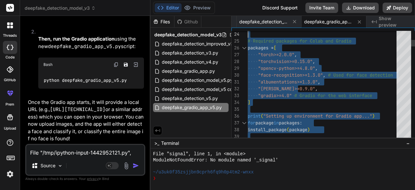
type textarea "#!/usr/bin/env python3 """ Deepfake Detection Gradio App - v5 Provides a web in…"
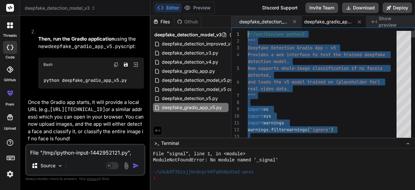
drag, startPoint x: 330, startPoint y: 129, endPoint x: 243, endPoint y: -28, distance: 179.1
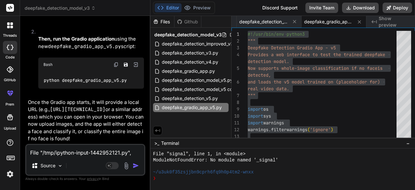
click at [80, 154] on textarea "File "/tmp/ipython-input-1442952121.py", line 405 noise = np.random.normal(0, ^…" at bounding box center [85, 151] width 118 height 12
type textarea "i"
type textarea "x"
type textarea "is"
type textarea "x"
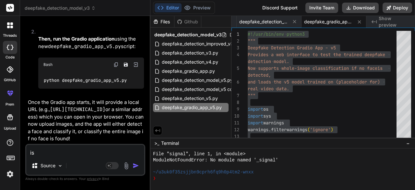
type textarea "is"
type textarea "x"
type textarea "is t"
type textarea "x"
type textarea "is th"
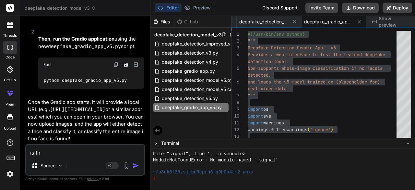
type textarea "x"
type textarea "is thi"
type textarea "x"
type textarea "is this"
type textarea "x"
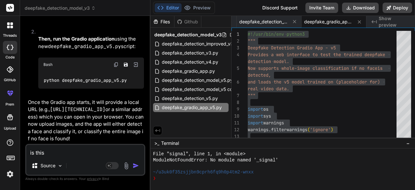
type textarea "is this"
type textarea "x"
type textarea "is this g"
type textarea "x"
type textarea "is this go"
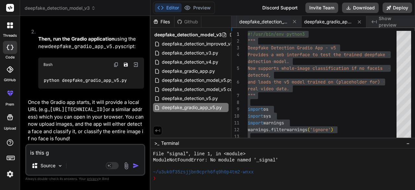
type textarea "x"
type textarea "is this goo"
type textarea "x"
type textarea "is this good"
type textarea "x"
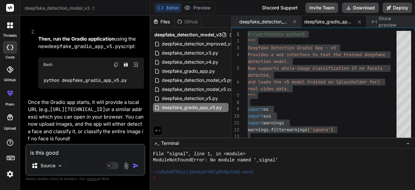
type textarea "is this good"
type textarea "x"
paste textarea "Setting up environment... Installing torch>=2.0.0... Installing torchvision>=0.…"
type textarea "is this good Setting up environment... Installing torch>=2.0.0... Installing to…"
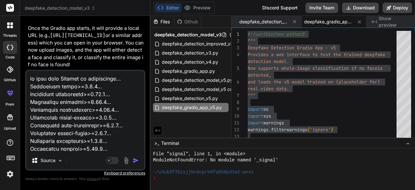
scroll to position [2279, 0]
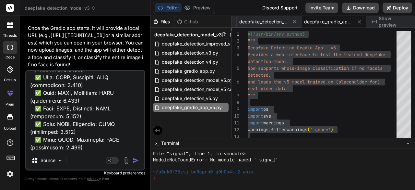
type textarea "x"
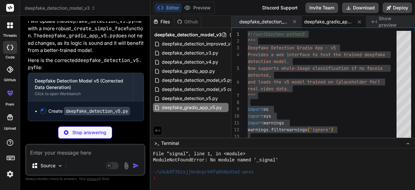
scroll to position [13806, 0]
type textarea "x"
type textarea "return model, trainer # Run the improved pipeline if __name__ == "__main__": im…"
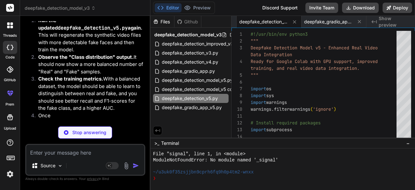
scroll to position [230, 0]
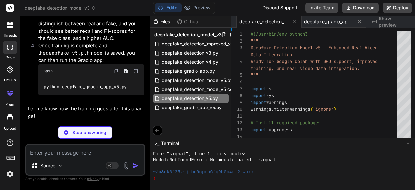
type textarea "x"
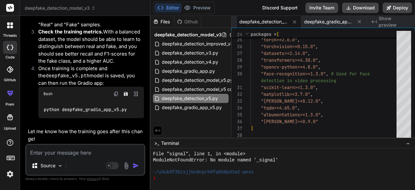
scroll to position [13992, 0]
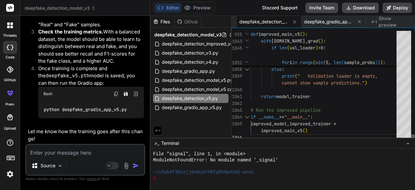
click at [411, 141] on div at bounding box center [413, 137] width 4 height 6
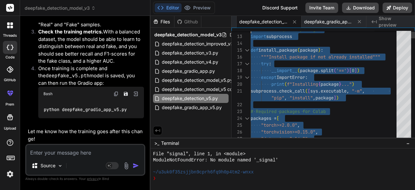
type textarea "#!/usr/bin/env python3 """ Deepfake Detection Model v5 - Enhanced Real Video Da…"
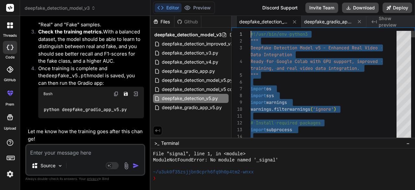
drag, startPoint x: 324, startPoint y: 129, endPoint x: 265, endPoint y: -28, distance: 168.3
